Goal: Contribute content: Contribute content

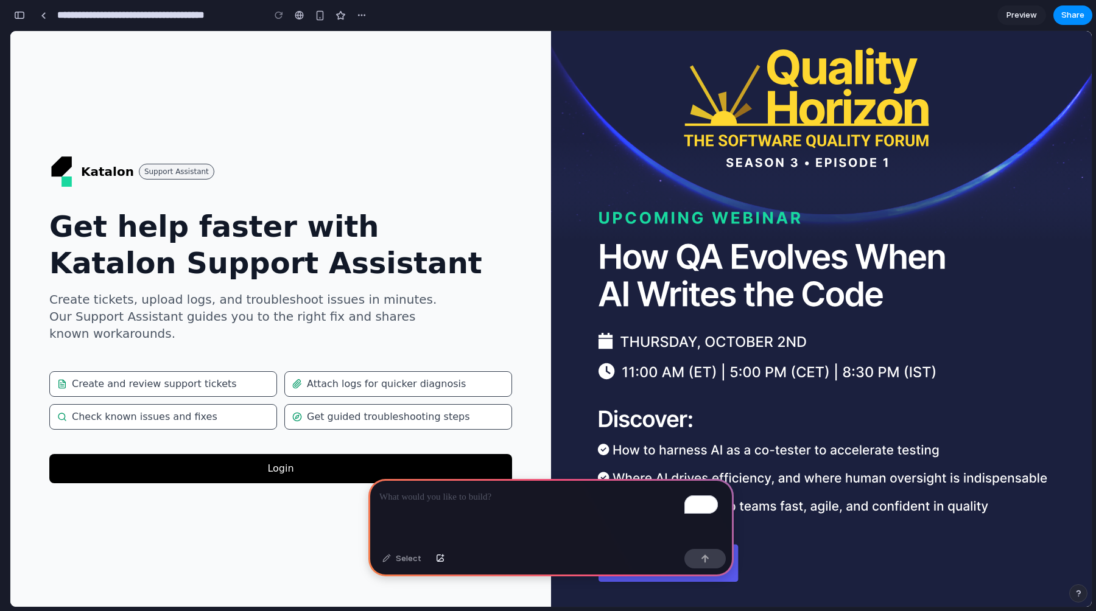
click at [298, 460] on button "Login" at bounding box center [280, 468] width 463 height 29
click at [353, 404] on div "Get guided troubleshooting steps" at bounding box center [398, 417] width 228 height 26
click at [354, 371] on div "Attach logs for quicker diagnosis" at bounding box center [398, 384] width 228 height 26
click at [436, 494] on p "To enrich screen reader interactions, please activate Accessibility in Grammarl…" at bounding box center [550, 497] width 343 height 15
click at [488, 501] on div "To enrich screen reader interactions, please activate Accessibility in Grammarl…" at bounding box center [550, 511] width 365 height 65
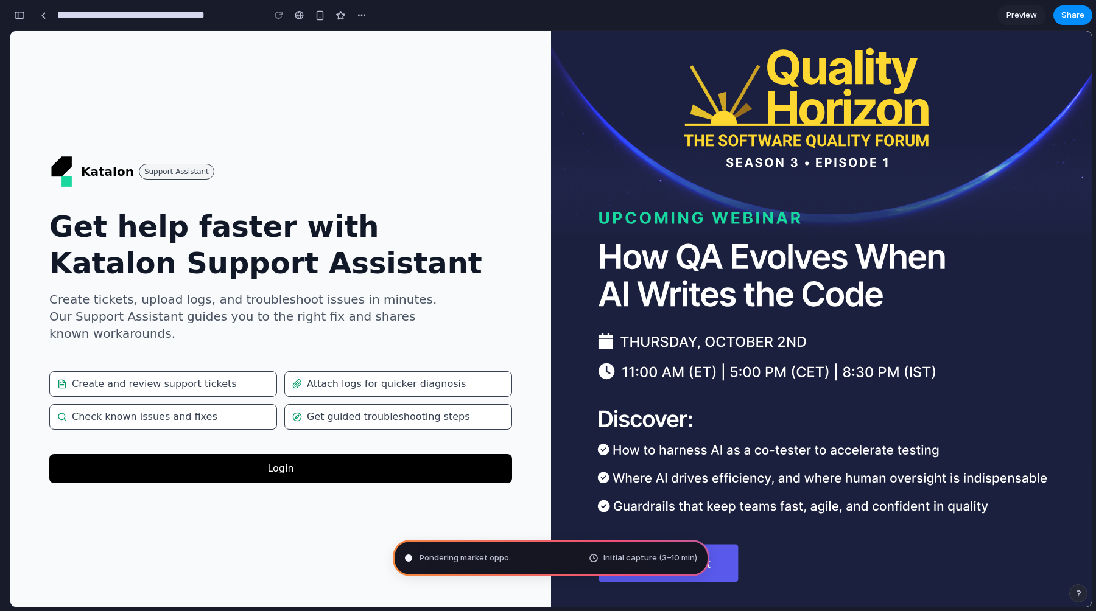
type input "**********"
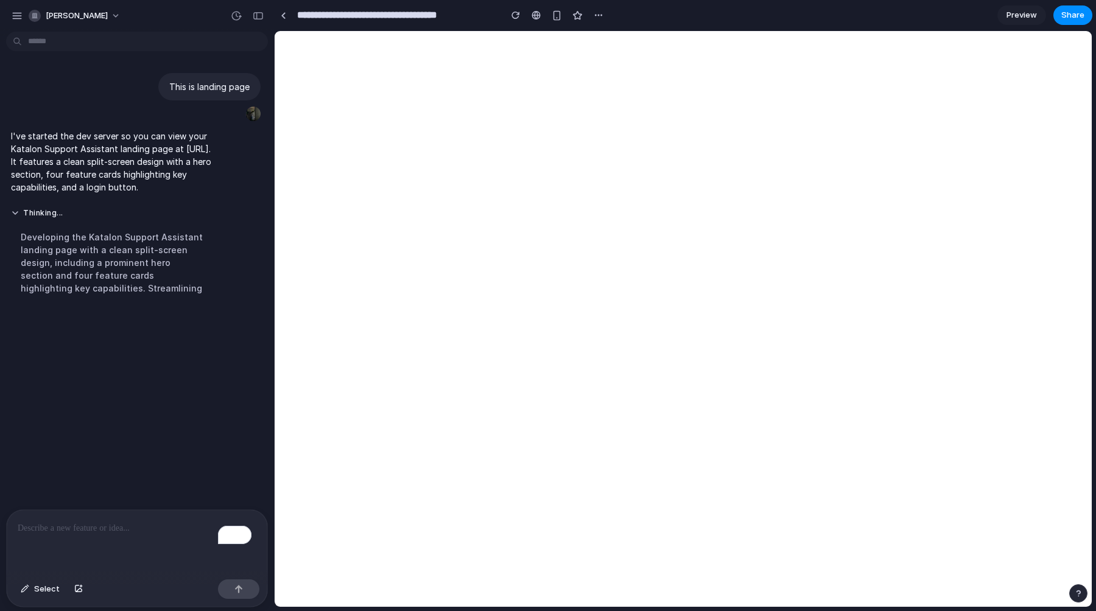
click at [36, 251] on div "Developing the Katalon Support Assistant landing page with a clean split-screen…" at bounding box center [112, 262] width 203 height 79
click at [34, 219] on button "Thinking" at bounding box center [112, 213] width 203 height 10
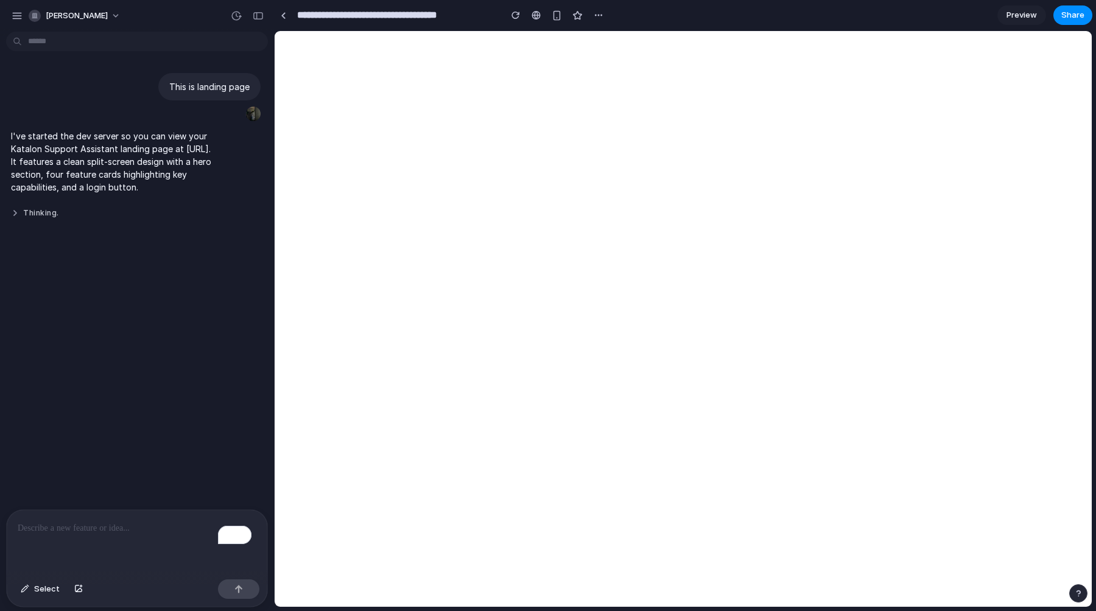
click at [32, 219] on button "Thinking ." at bounding box center [112, 213] width 203 height 10
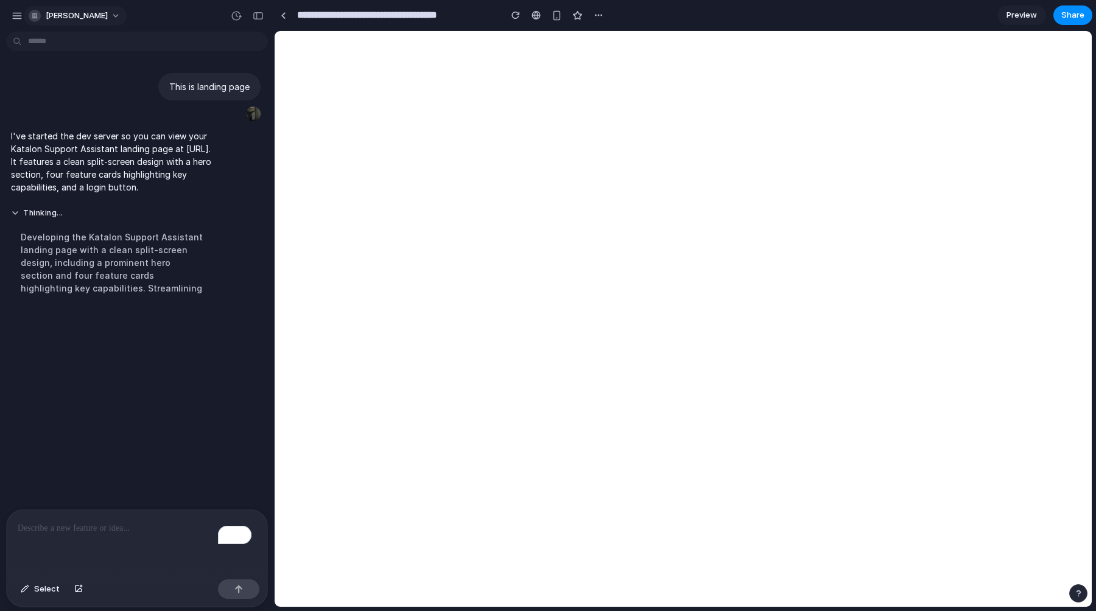
click at [46, 10] on div "[PERSON_NAME]" at bounding box center [68, 16] width 79 height 12
click at [8, 17] on div "Settings Invite members Change theme Sign out" at bounding box center [548, 305] width 1096 height 611
click at [28, 20] on button "[PERSON_NAME]" at bounding box center [75, 15] width 103 height 19
click at [21, 19] on div "Settings Invite members Change theme Sign out" at bounding box center [548, 305] width 1096 height 611
click at [21, 19] on div "button" at bounding box center [17, 15] width 11 height 11
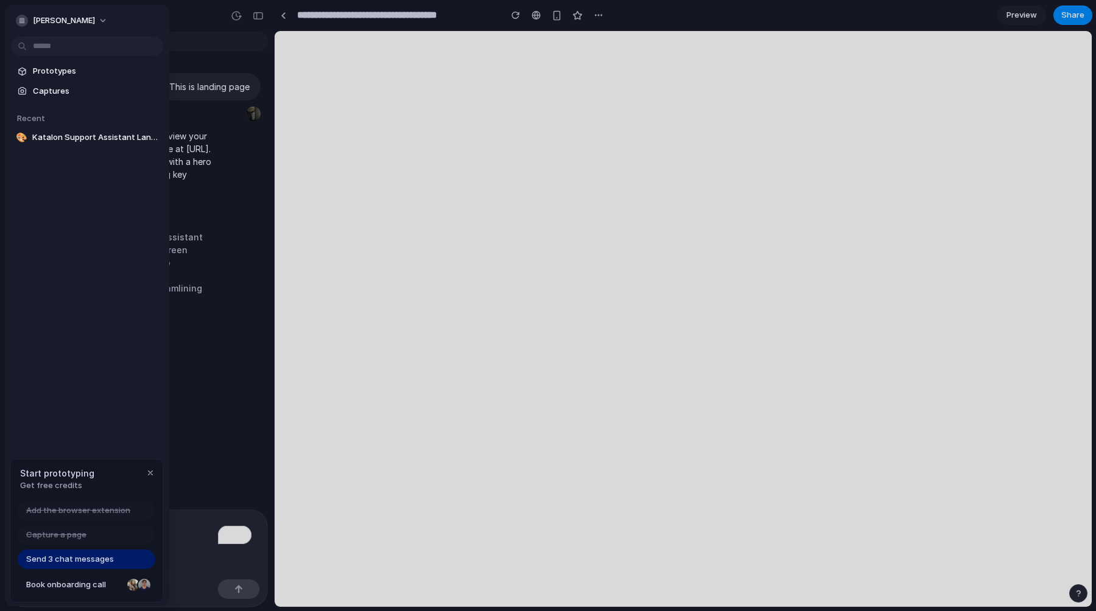
click at [44, 46] on body "**********" at bounding box center [548, 305] width 1096 height 611
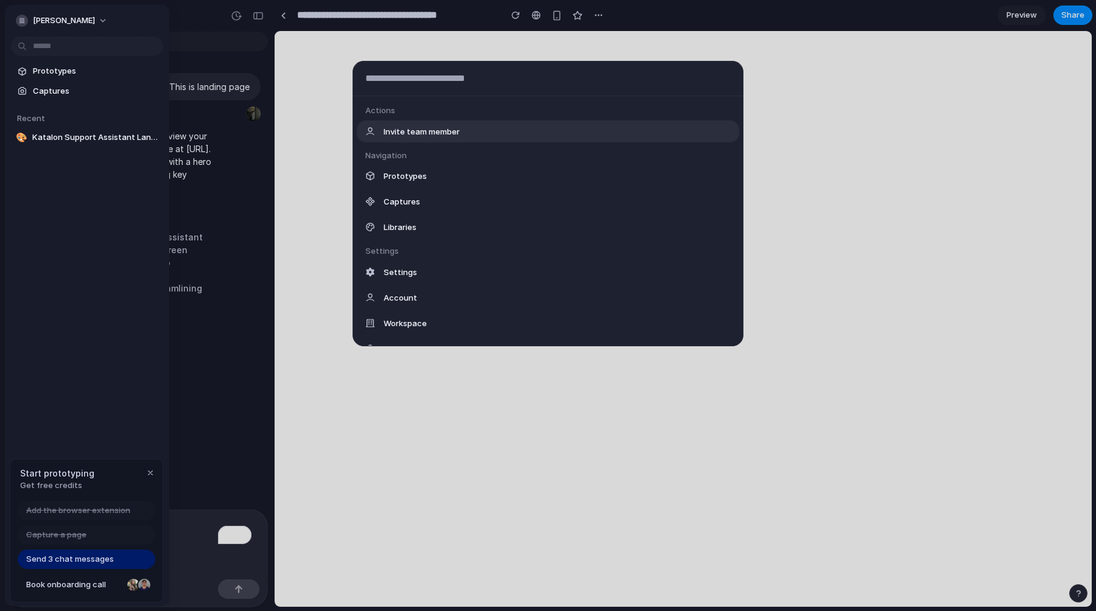
click at [90, 91] on div "Actions Invite team member Navigation Prototypes Captures Libraries Settings Se…" at bounding box center [548, 305] width 1096 height 611
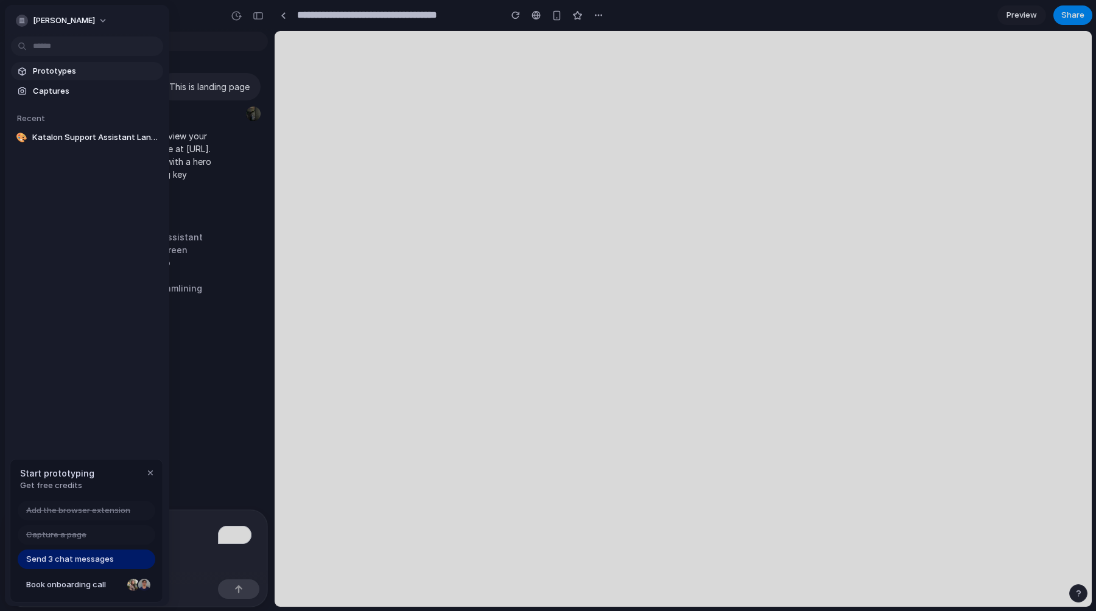
click at [77, 68] on span "Prototypes" at bounding box center [95, 71] width 125 height 12
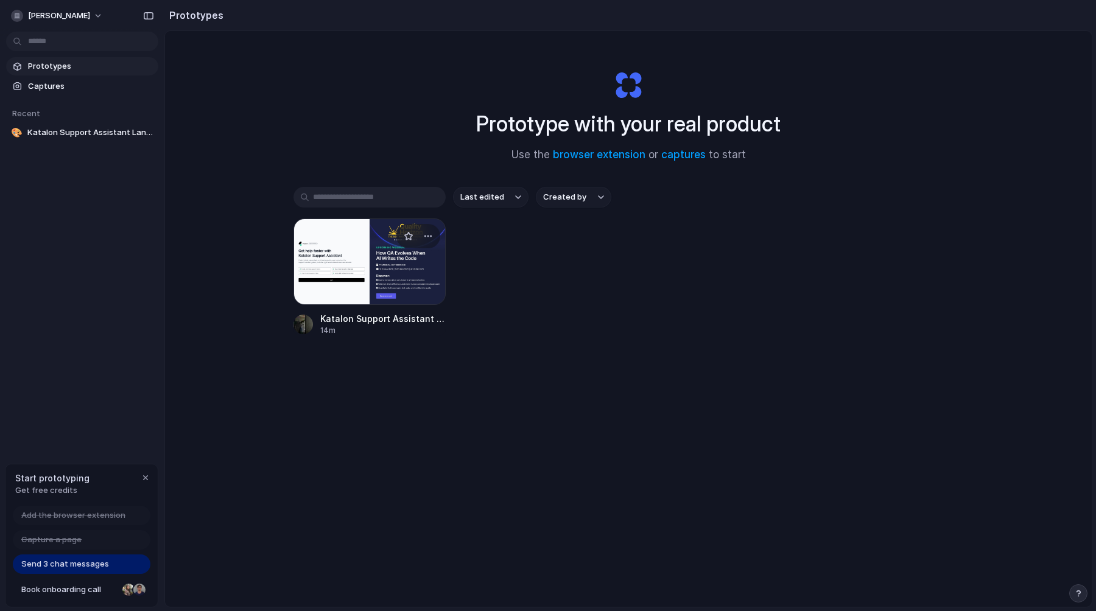
click at [389, 270] on div at bounding box center [369, 262] width 152 height 86
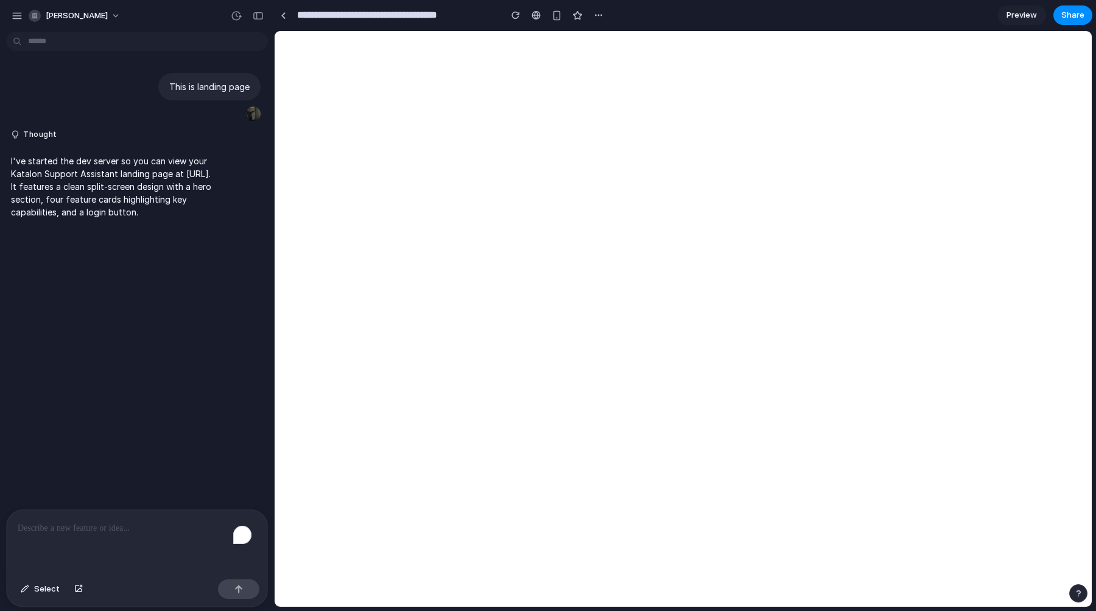
click at [162, 209] on p "I've started the dev server so you can view your Katalon Support Assistant land…" at bounding box center [112, 187] width 203 height 64
click at [105, 208] on p "I've started the dev server so you can view your Katalon Support Assistant land…" at bounding box center [112, 187] width 203 height 64
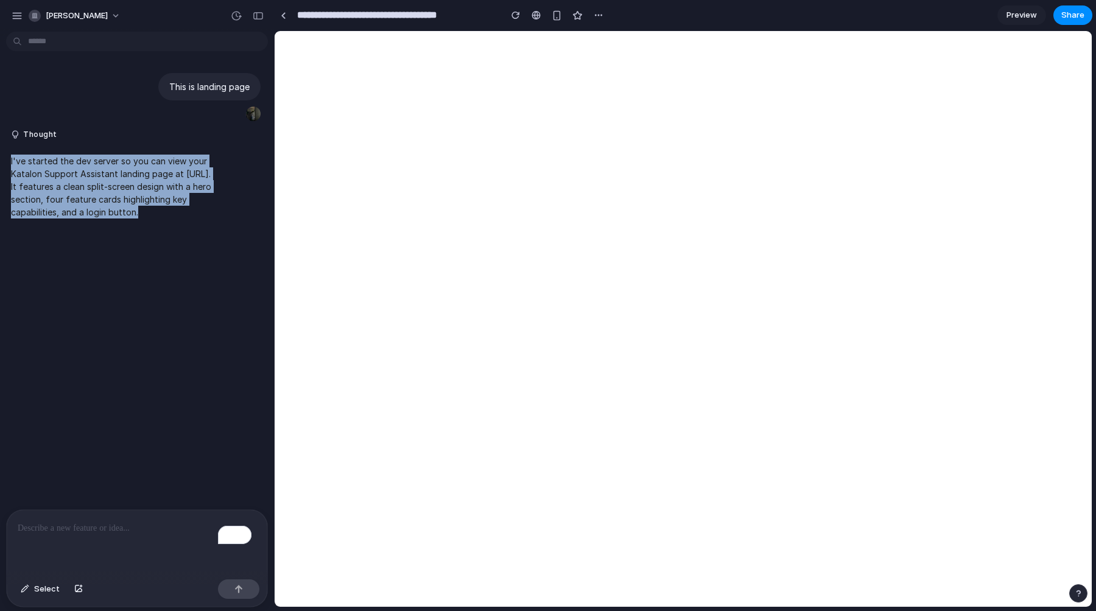
click at [105, 208] on p "I've started the dev server so you can view your Katalon Support Assistant land…" at bounding box center [112, 187] width 203 height 64
click at [103, 188] on p "I've started the dev server so you can view your Katalon Support Assistant land…" at bounding box center [112, 187] width 203 height 64
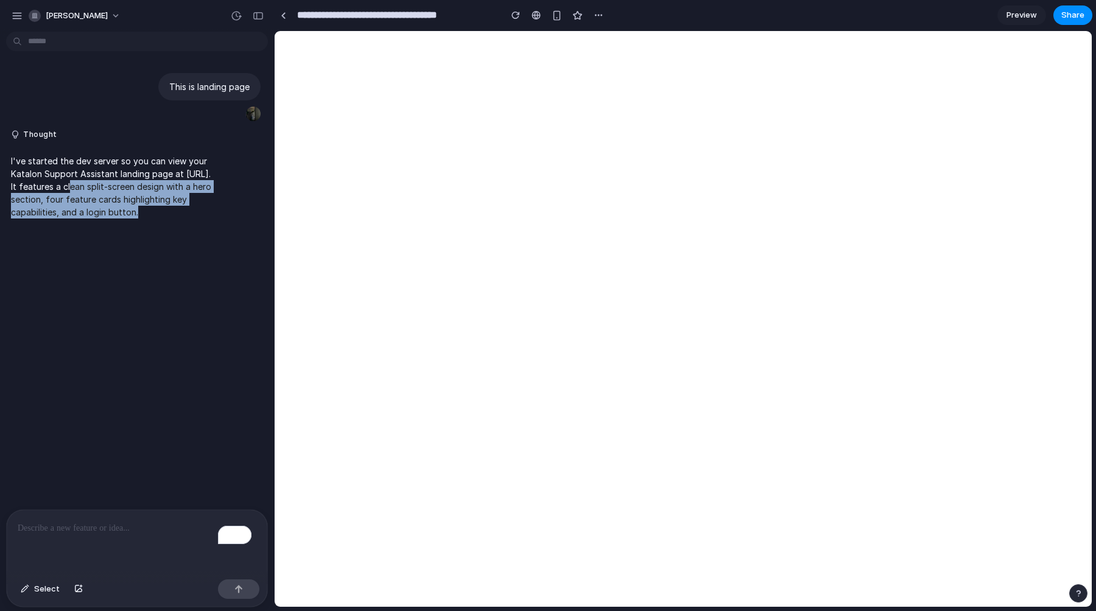
drag, startPoint x: 103, startPoint y: 188, endPoint x: 97, endPoint y: 233, distance: 45.5
click at [97, 226] on div "I've started the dev server so you can view your Katalon Support Assistant land…" at bounding box center [112, 186] width 213 height 79
click at [96, 226] on div "I've started the dev server so you can view your Katalon Support Assistant land…" at bounding box center [112, 186] width 213 height 79
drag, startPoint x: 99, startPoint y: 229, endPoint x: 47, endPoint y: 208, distance: 55.2
click at [47, 208] on p "I've started the dev server so you can view your Katalon Support Assistant land…" at bounding box center [112, 187] width 203 height 64
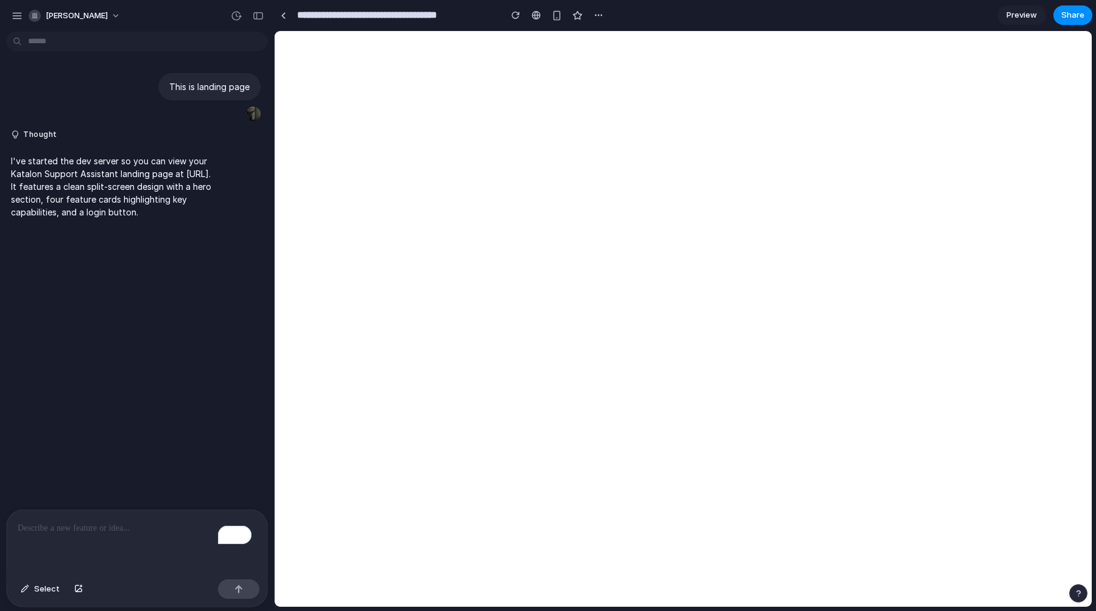
click at [103, 226] on div "I've started the dev server so you can view your Katalon Support Assistant land…" at bounding box center [112, 186] width 213 height 79
click at [1022, 16] on span "Preview" at bounding box center [1021, 15] width 30 height 12
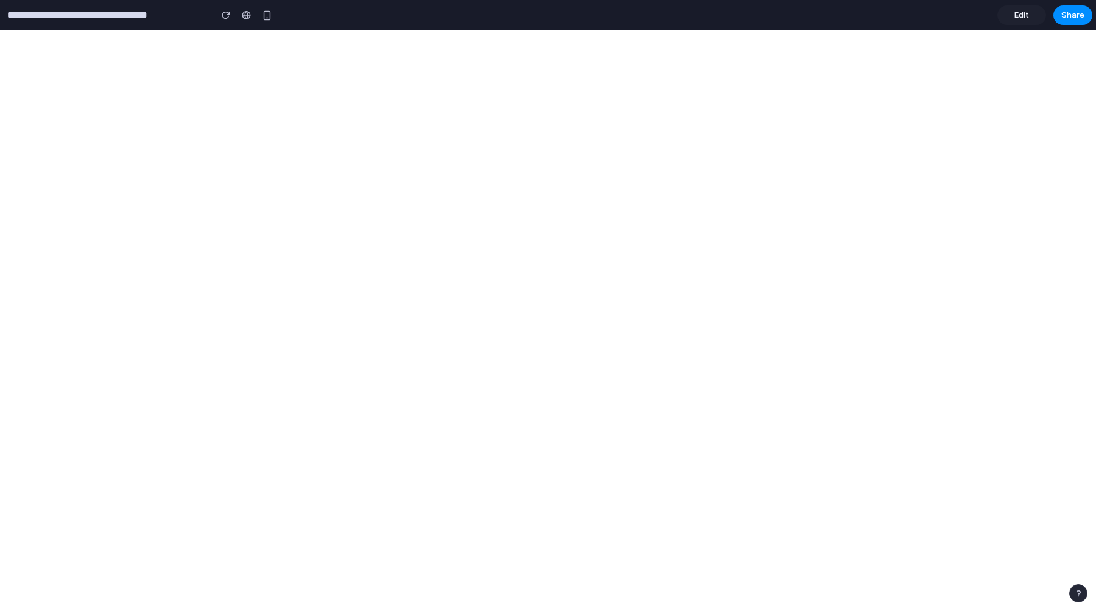
click at [1030, 16] on link "Edit" at bounding box center [1021, 14] width 49 height 19
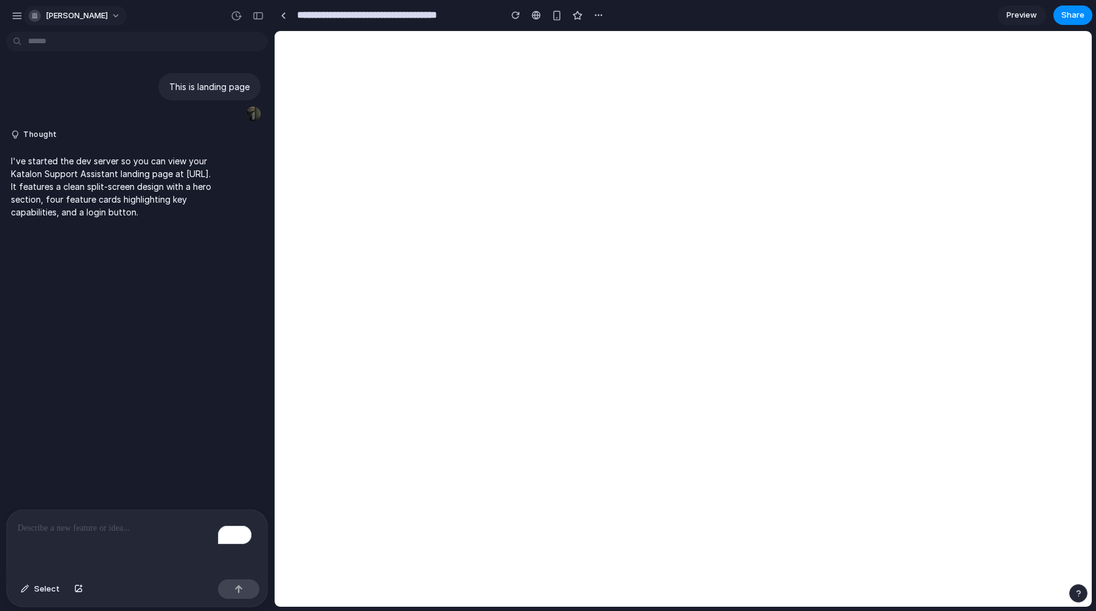
click at [29, 13] on button "[PERSON_NAME]" at bounding box center [75, 15] width 103 height 19
click at [16, 14] on div "Settings Invite members Change theme Sign out" at bounding box center [548, 305] width 1096 height 611
click at [13, 16] on div "button" at bounding box center [17, 15] width 11 height 11
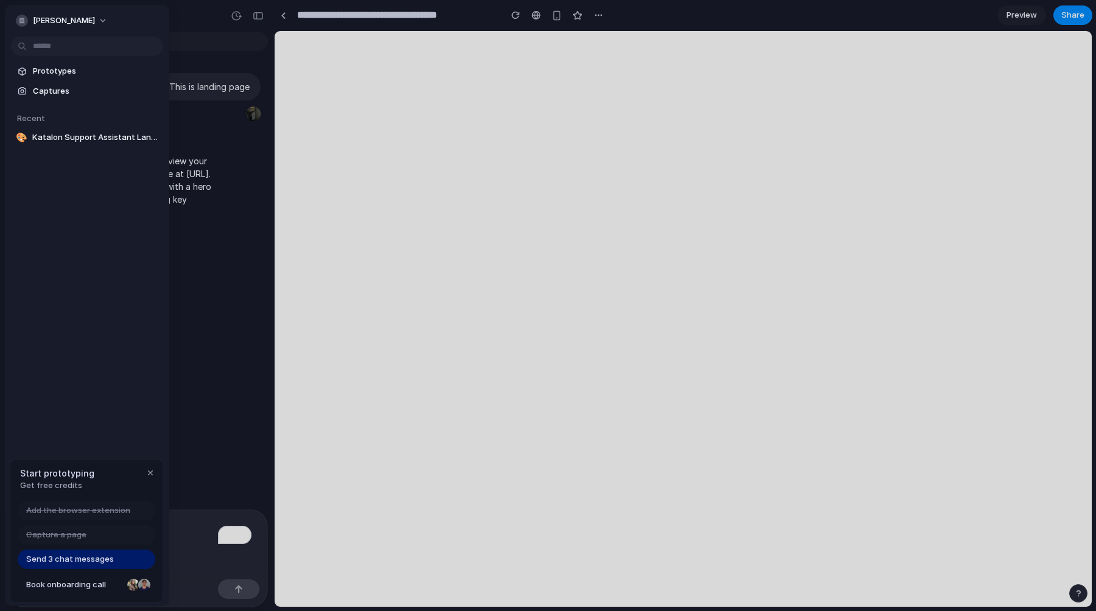
click at [452, 296] on div at bounding box center [548, 305] width 1096 height 611
